Goal: Browse casually

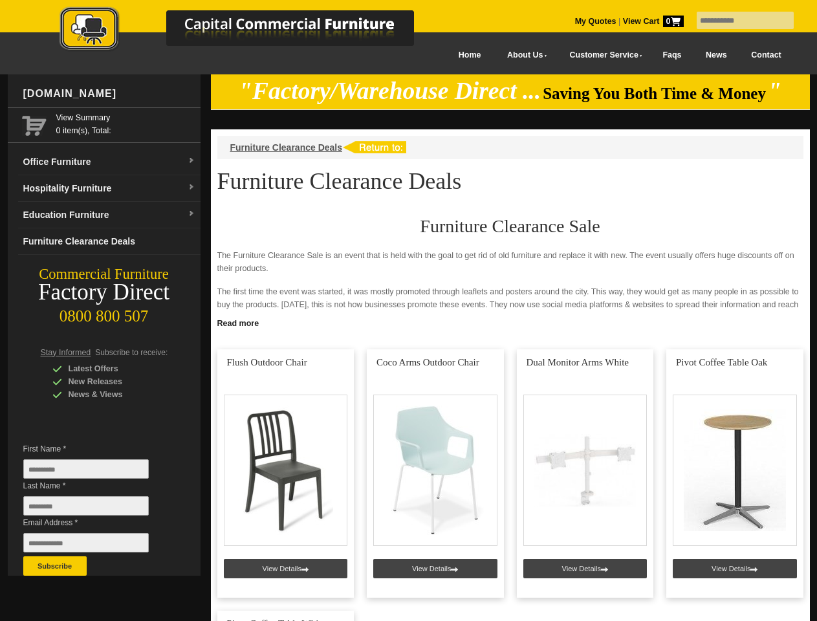
click at [737, 21] on input "text" at bounding box center [745, 20] width 97 height 17
click at [96, 509] on input "Last Name *" at bounding box center [86, 505] width 126 height 19
click at [55, 566] on button "Subscribe" at bounding box center [54, 565] width 63 height 19
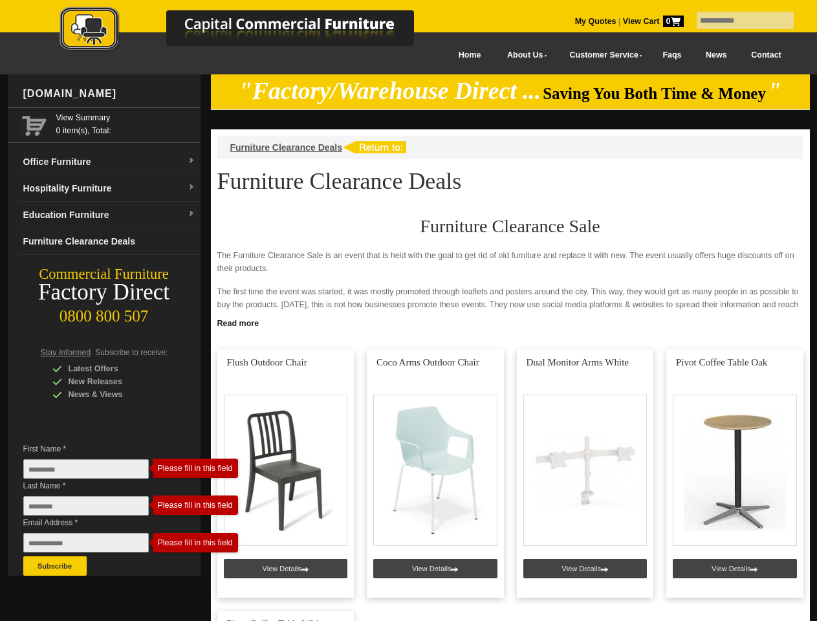
click at [511, 322] on link "Read more" at bounding box center [510, 322] width 599 height 16
